Goal: Task Accomplishment & Management: Manage account settings

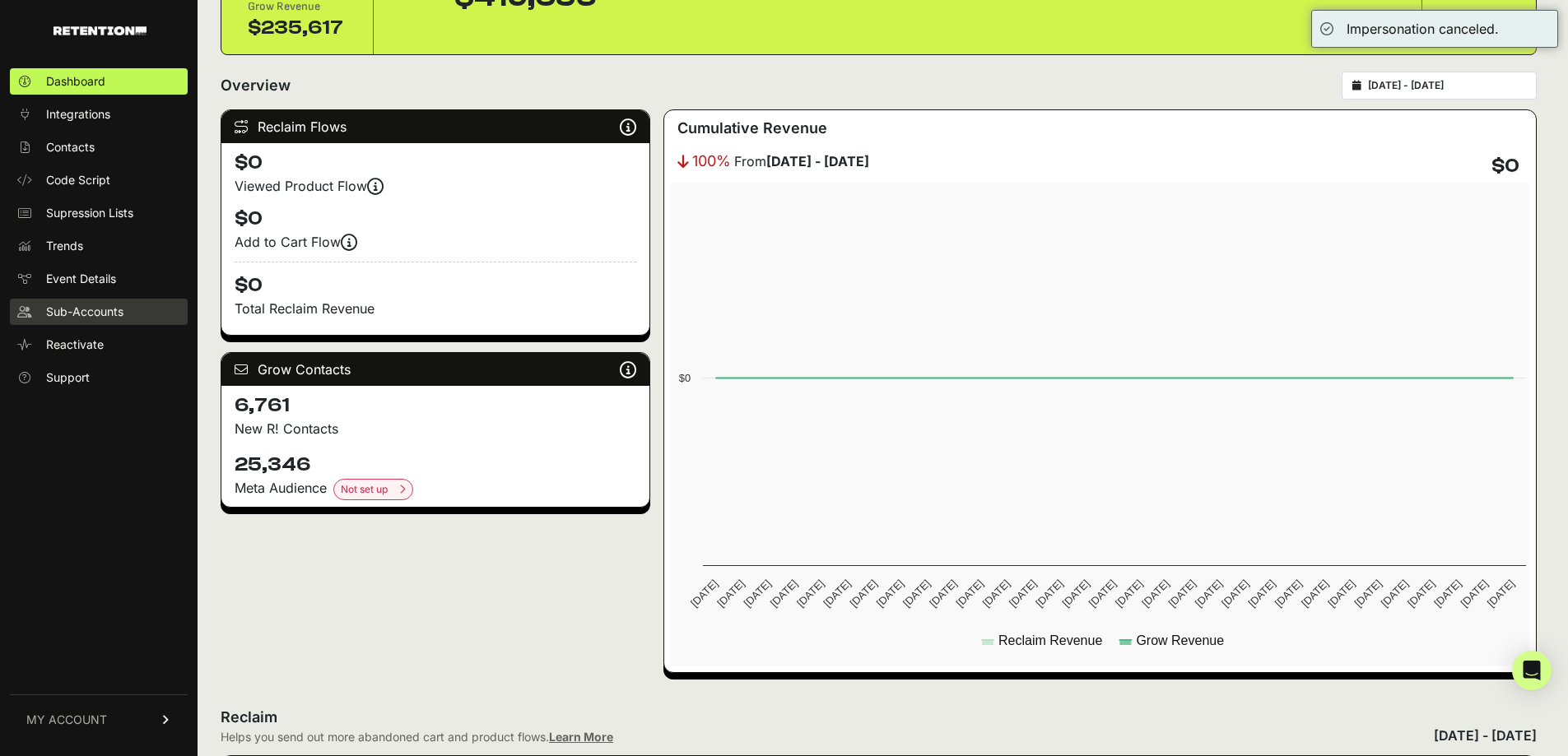
scroll to position [152, 0]
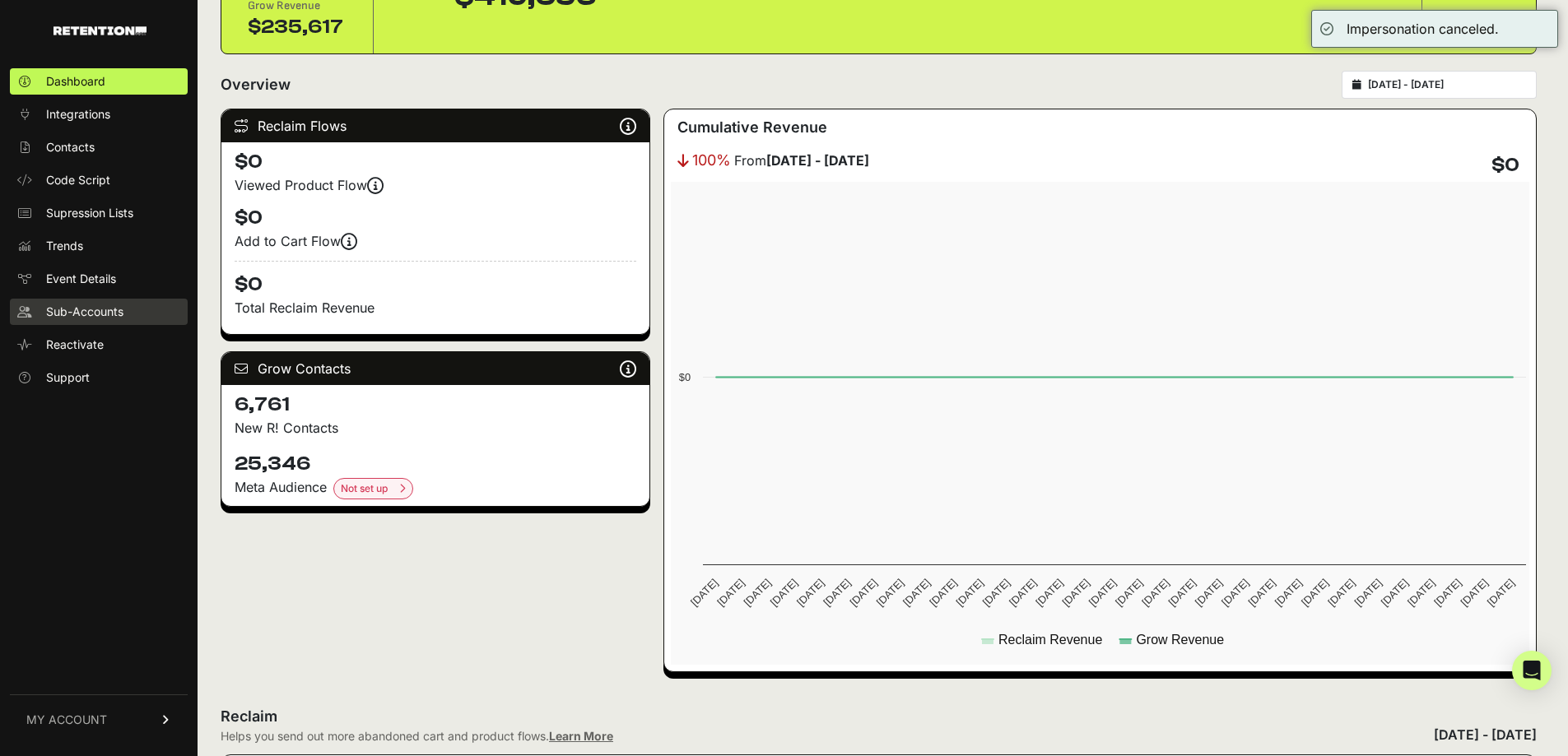
click at [82, 308] on span "Sub-Accounts" at bounding box center [84, 312] width 77 height 17
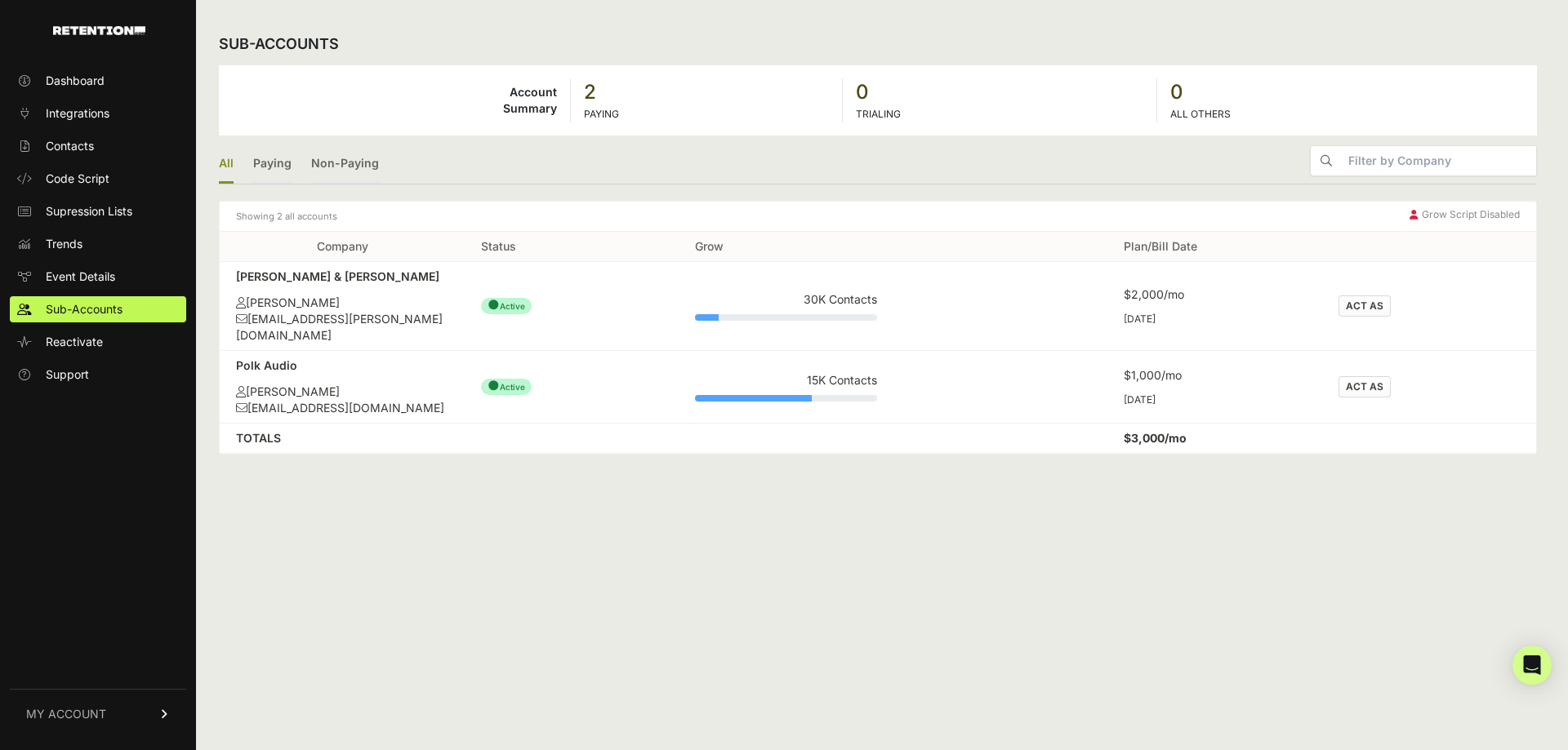
click at [98, 719] on span "MY ACCOUNT" at bounding box center [66, 714] width 80 height 16
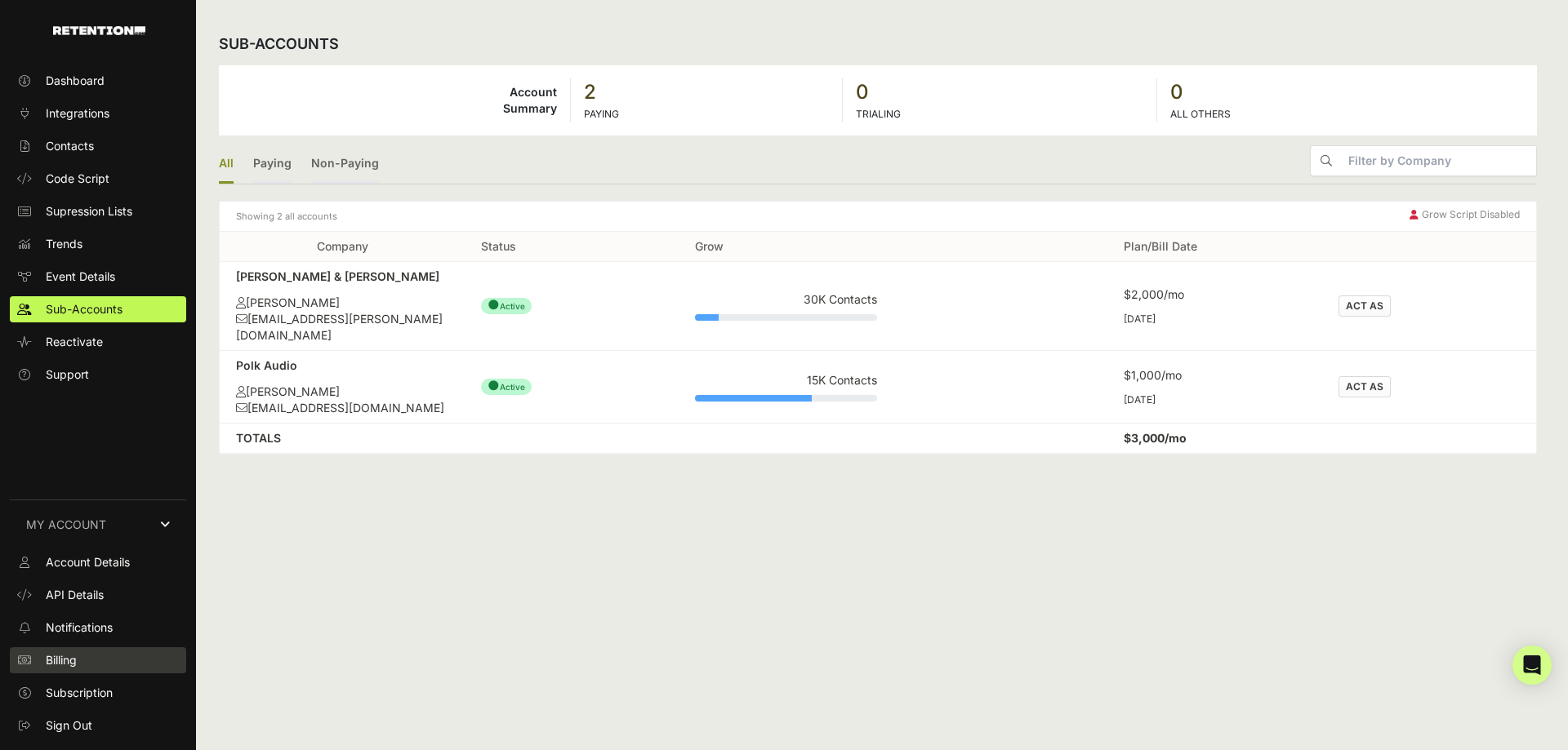
click at [74, 659] on span "Billing" at bounding box center [61, 660] width 31 height 16
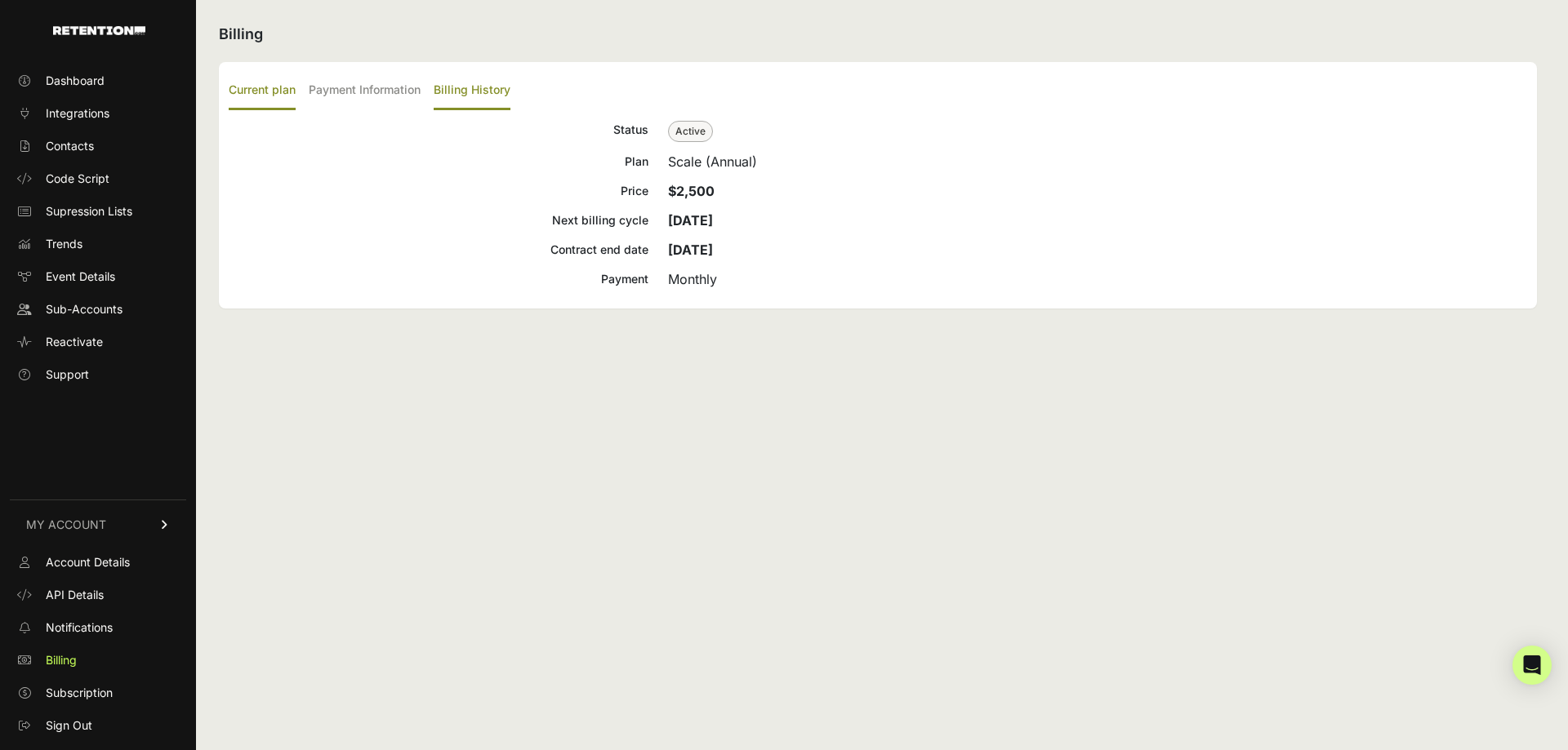
click at [474, 87] on label "Billing History" at bounding box center [471, 91] width 76 height 39
click at [0, 0] on input "Billing History" at bounding box center [0, 0] width 0 height 0
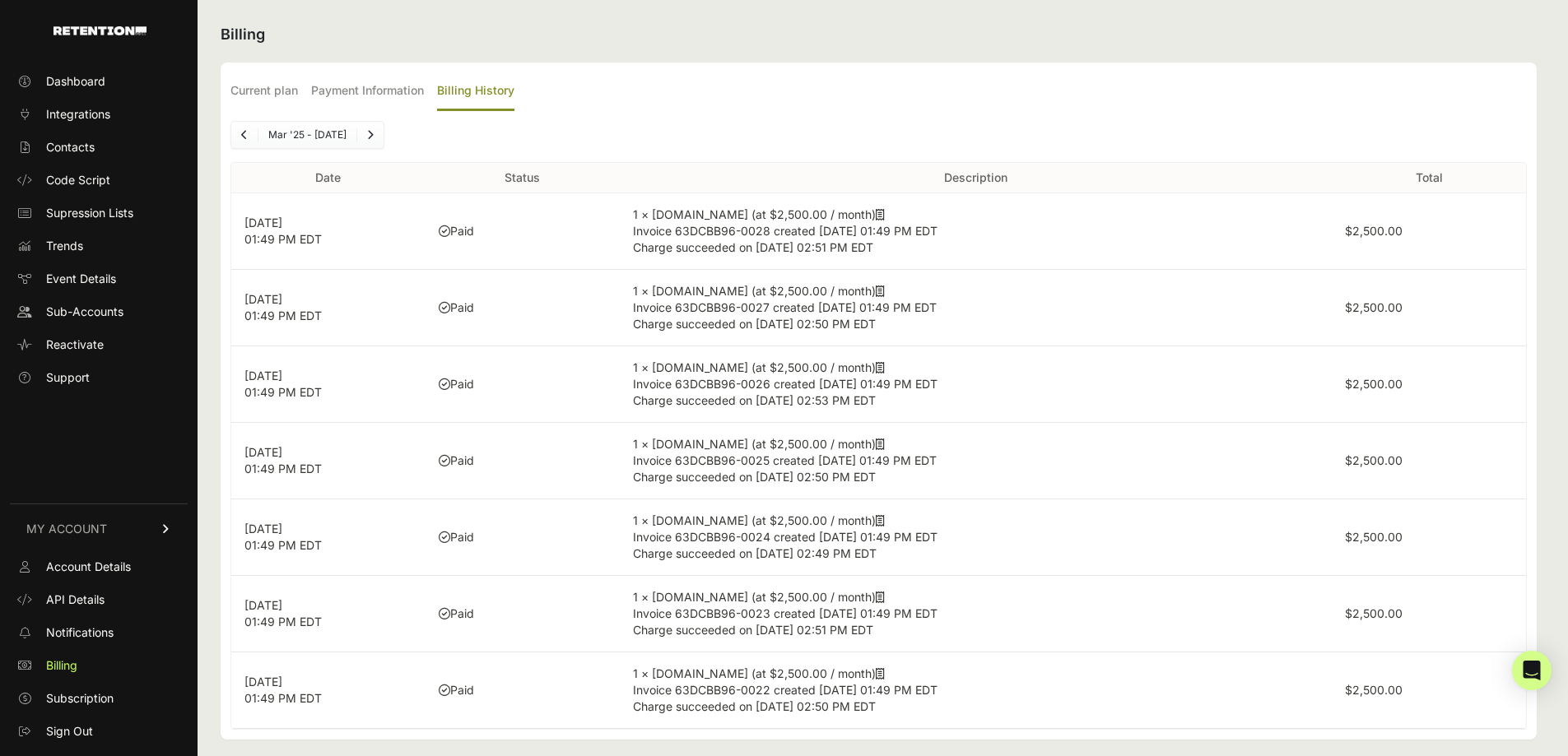
click at [876, 293] on icon at bounding box center [880, 291] width 9 height 12
